Goal: Task Accomplishment & Management: Complete application form

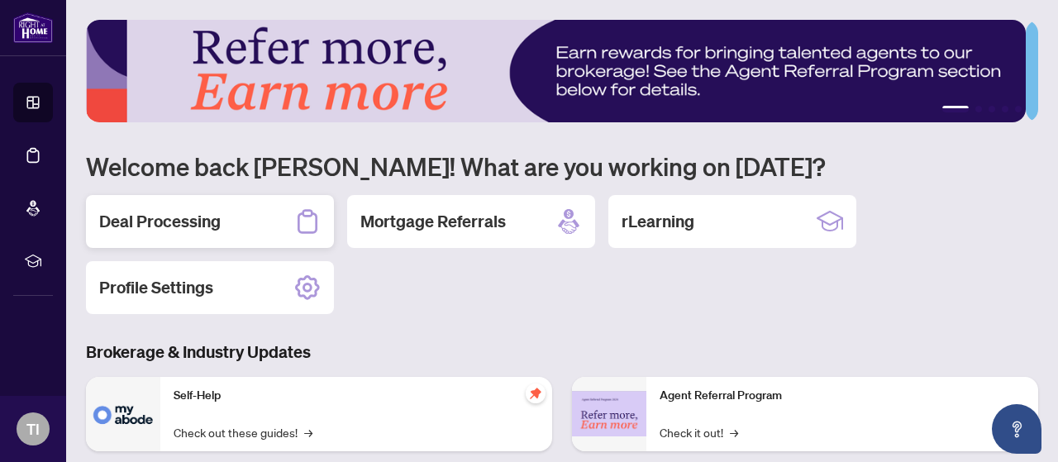
click at [203, 217] on h2 "Deal Processing" at bounding box center [160, 221] width 122 height 23
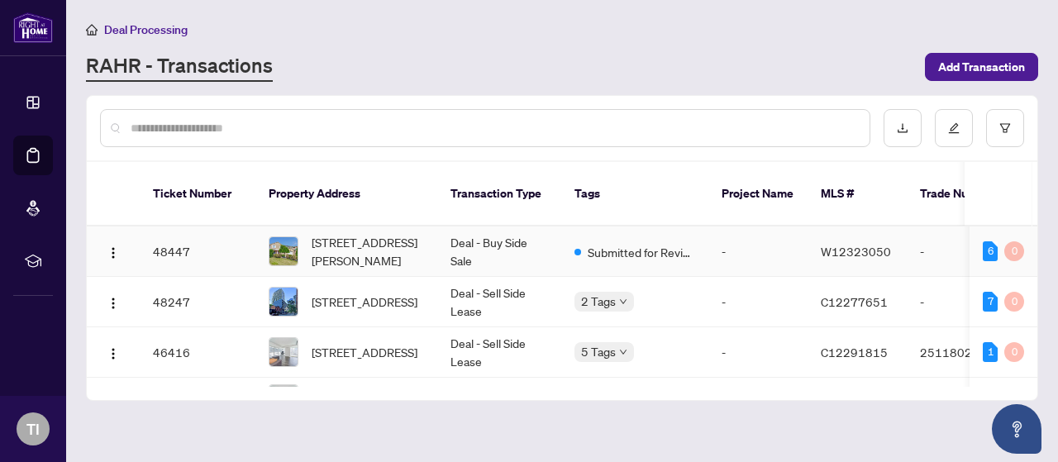
click at [357, 233] on span "6329 Martel Crt, Mississauga, Ontario L5N 3H6, Canada" at bounding box center [368, 251] width 112 height 36
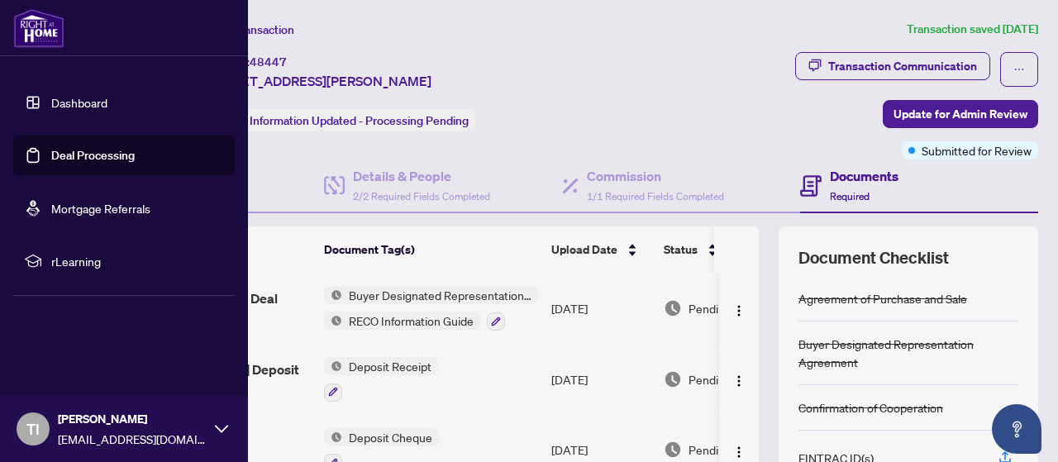
click at [23, 29] on img at bounding box center [38, 28] width 51 height 40
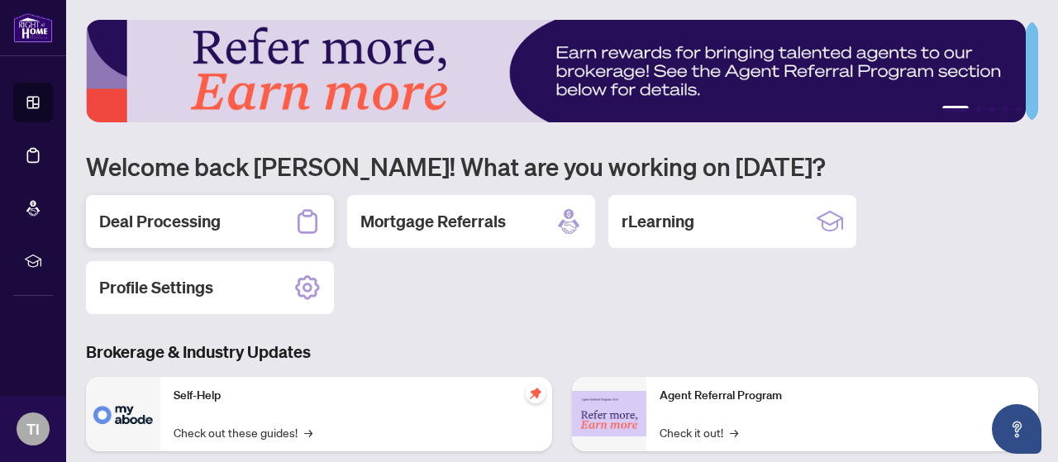
click at [239, 222] on div "Deal Processing" at bounding box center [210, 221] width 248 height 53
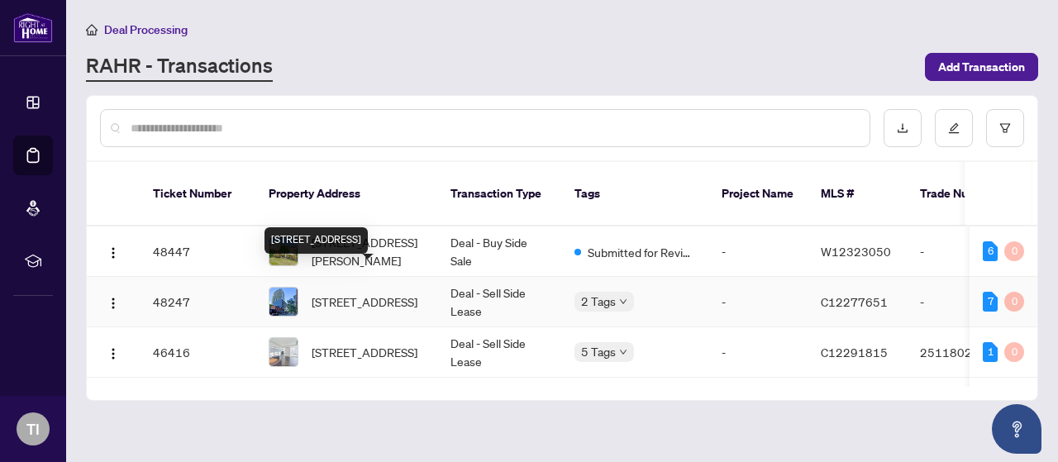
click at [350, 293] on span "1601-55 Ontario St, Toronto, Ontario M5A 0T8, Canada" at bounding box center [365, 302] width 106 height 18
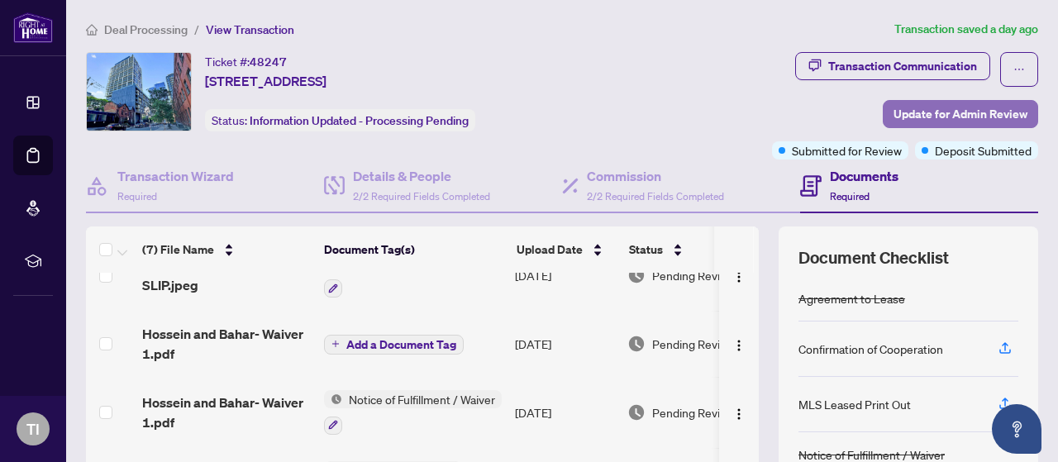
click at [995, 108] on span "Update for Admin Review" at bounding box center [961, 114] width 134 height 26
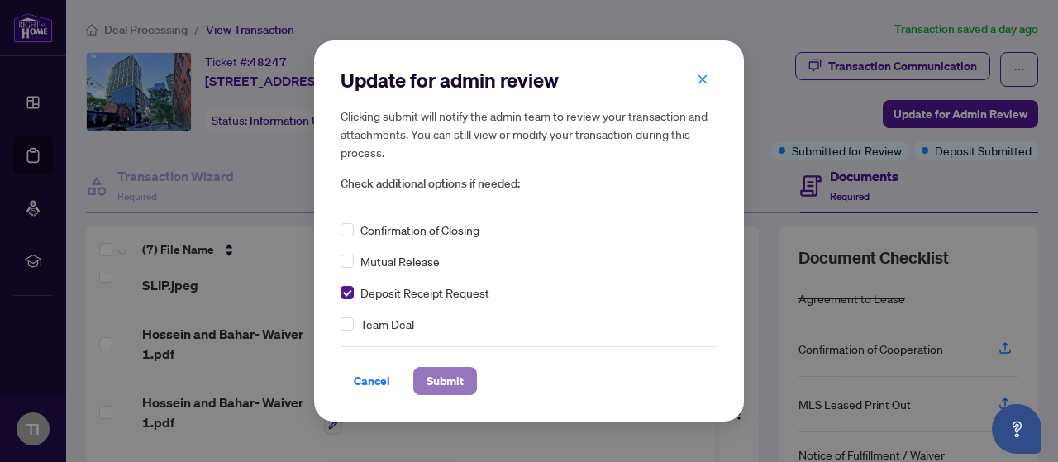
click at [446, 381] on span "Submit" at bounding box center [445, 381] width 37 height 26
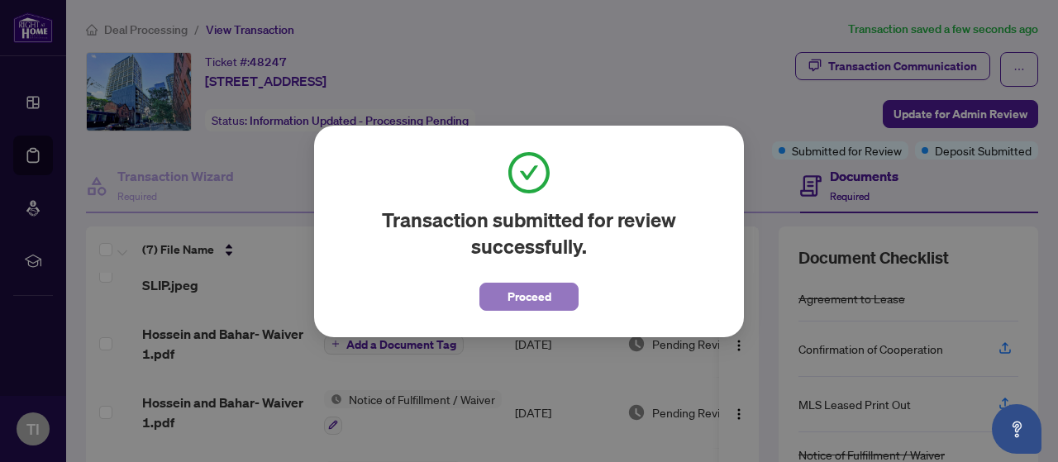
click at [551, 293] on span "Proceed" at bounding box center [530, 297] width 44 height 26
